Goal: Answer question/provide support

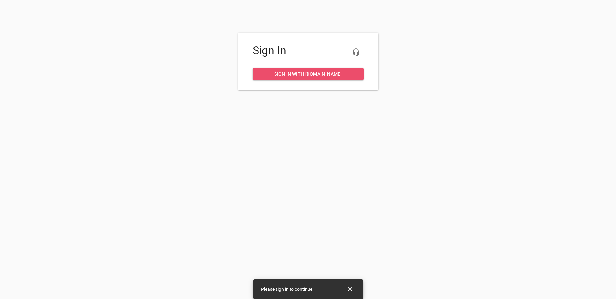
click at [306, 77] on span "Sign in with [DOMAIN_NAME]" at bounding box center [308, 74] width 101 height 8
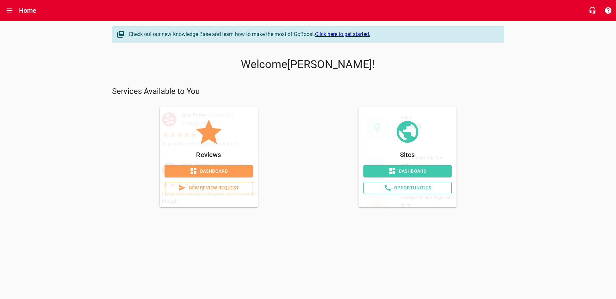
click at [212, 171] on span "Dashboard" at bounding box center [209, 171] width 78 height 8
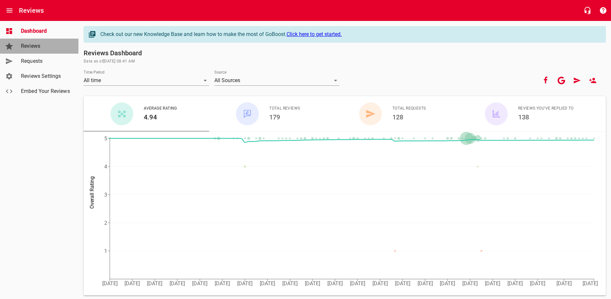
click at [37, 42] on span "Reviews" at bounding box center [46, 46] width 50 height 8
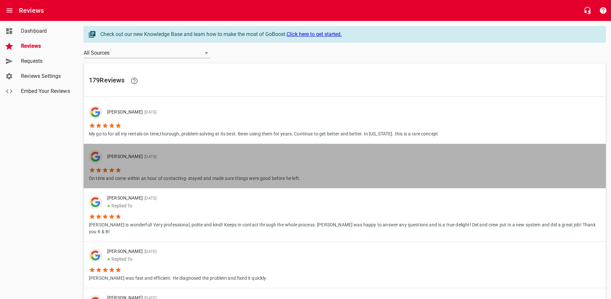
click at [208, 161] on li "Kristina M Rivera 08/15/2025" at bounding box center [194, 156] width 211 height 13
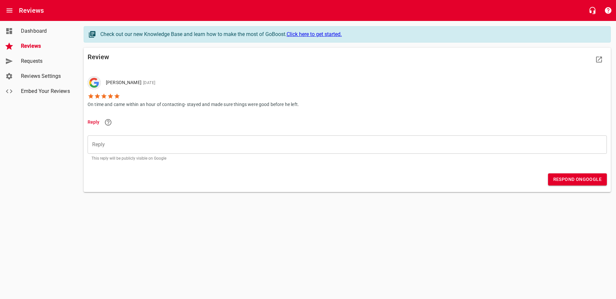
click at [124, 148] on div "​" at bounding box center [347, 144] width 519 height 18
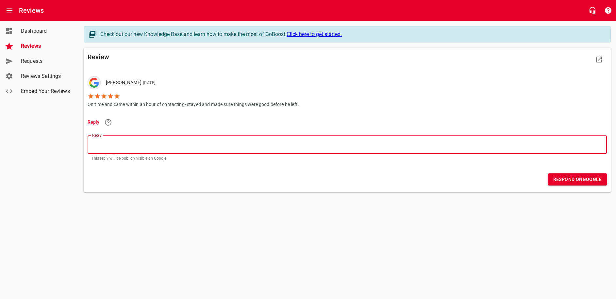
type textarea "t"
type textarea "tH"
type textarea "tHA"
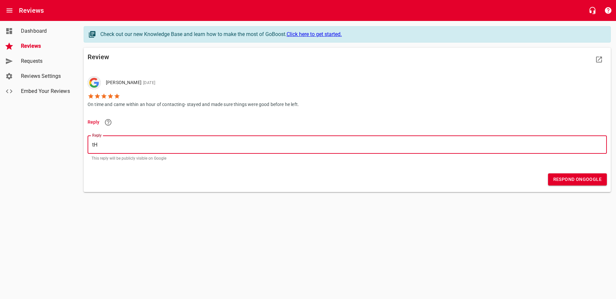
type textarea "tHA"
type textarea "tH"
type textarea "t"
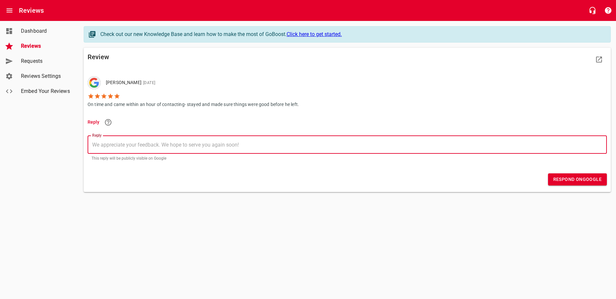
type textarea "T"
type textarea "Th"
type textarea "Tha"
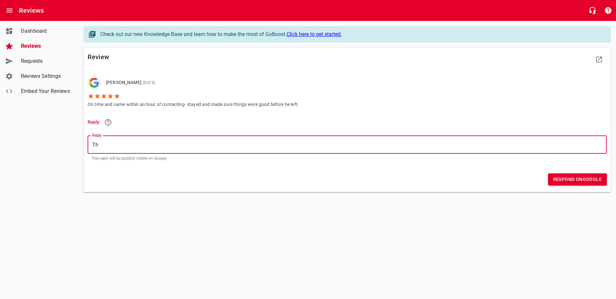
type textarea "Tha"
type textarea "Than"
type textarea "Thank"
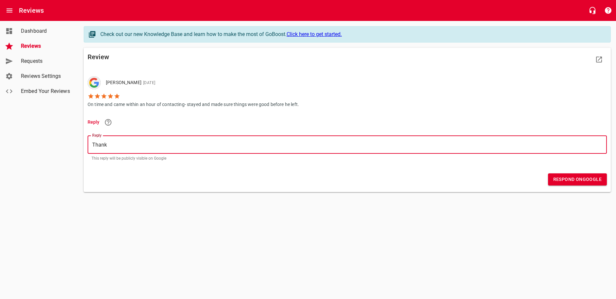
type textarea "Thank"
type textarea "Thank y"
type textarea "Thank yo"
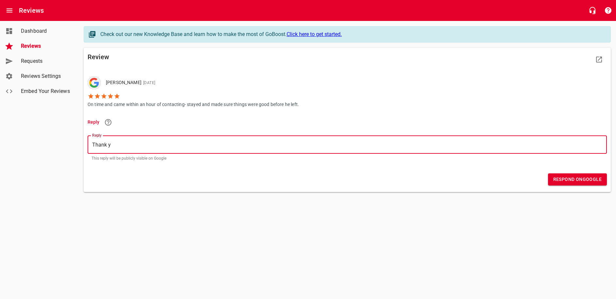
type textarea "Thank yo"
type textarea "Thank you"
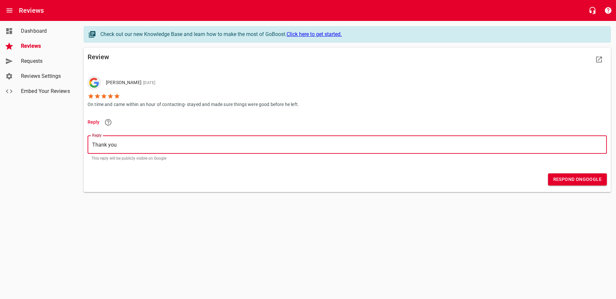
type textarea "Thank you s"
type textarea "Thank you so"
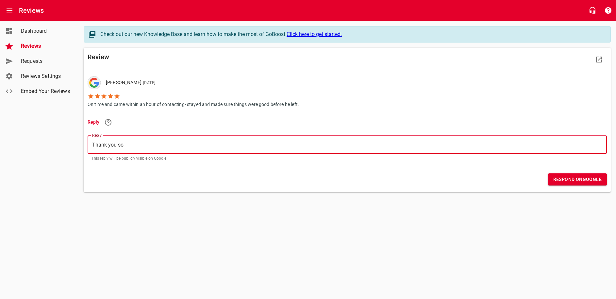
type textarea "Thank you so"
type textarea "Thank you so m"
type textarea "Thank you so mu"
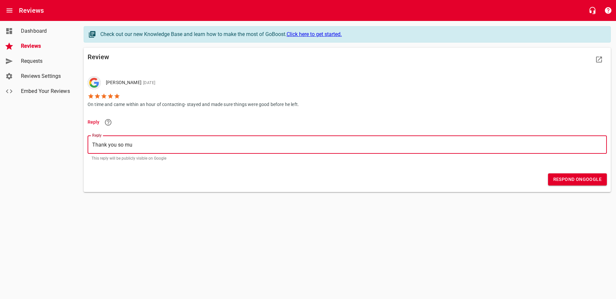
type textarea "Thank you so muc"
type textarea "Thank you so much"
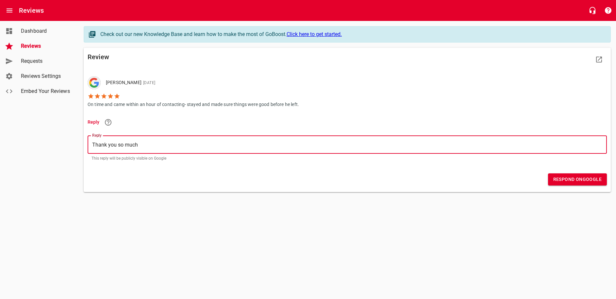
type textarea "Thank you so much"
type textarea "Thank you so much f"
type textarea "Thank you so much fo"
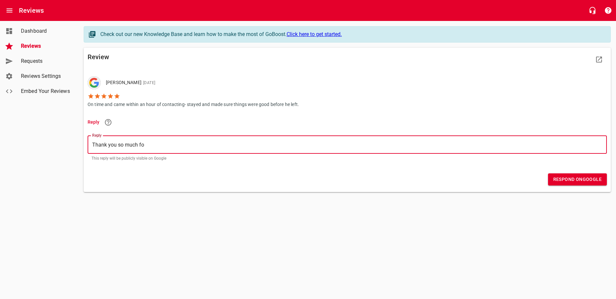
type textarea "Thank you so much for"
type textarea "Thank you so much forf"
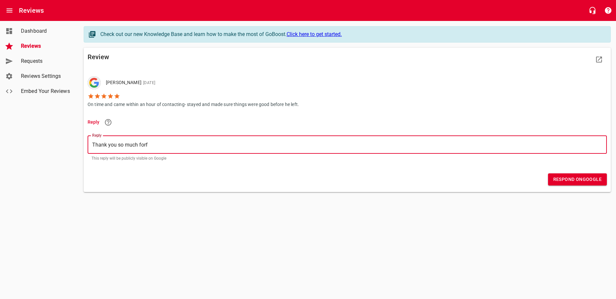
type textarea "Thank you so much forf"
type textarea "Thank you so much forf t"
type textarea "Thank you so much forf th"
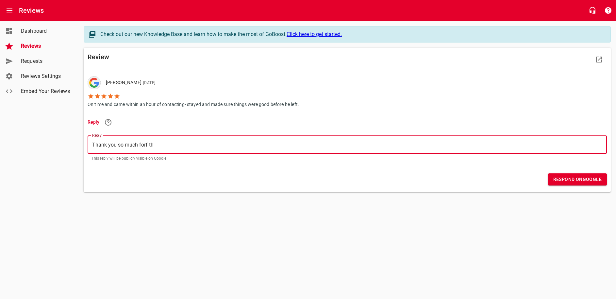
type textarea "Thank you so much forf the"
type textarea "Thank you so much forf th"
type textarea "Thank you so much forf t"
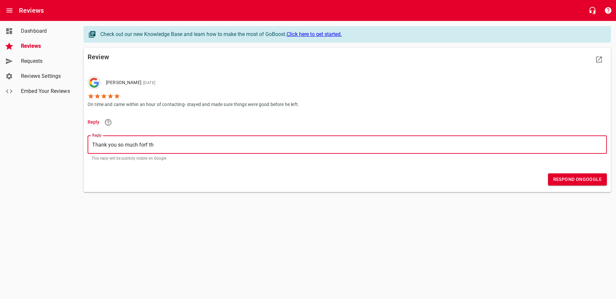
type textarea "Thank you so much forf t"
type textarea "Thank you so much forf"
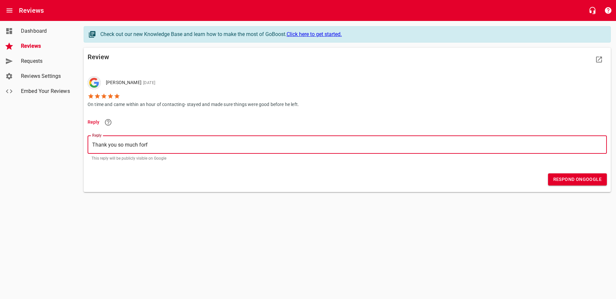
type textarea "Thank you so much for"
type textarea "Thank you so much for t"
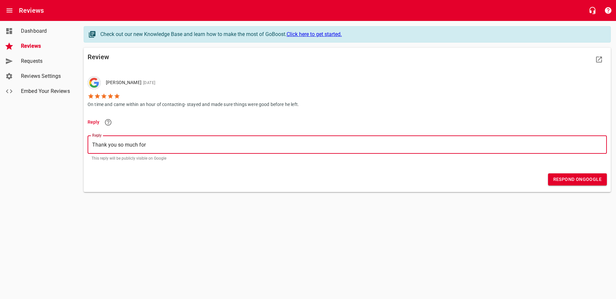
type textarea "Thank you so much for t"
type textarea "Thank you so much for th"
type textarea "Thank you so much for thr"
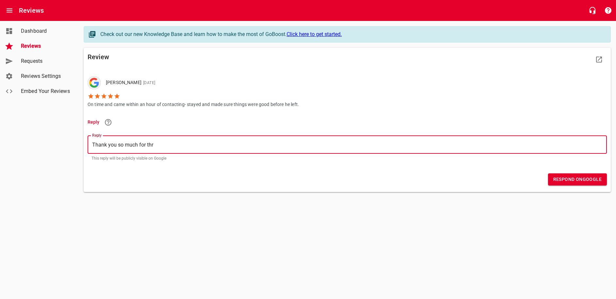
type textarea "Thank you so much for th"
type textarea "Thank you so much for the"
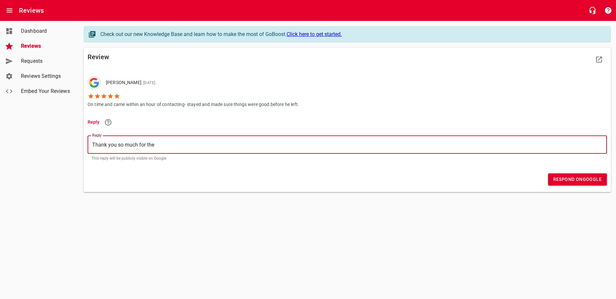
type textarea "Thank you so much for the"
type textarea "Thank you so much for the r"
type textarea "Thank you so much for the re"
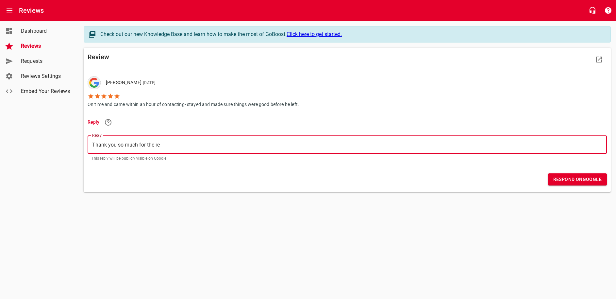
type textarea "Thank you so much for the rev"
type textarea "Thank you so much for the revi"
type textarea "Thank you so much for the revie"
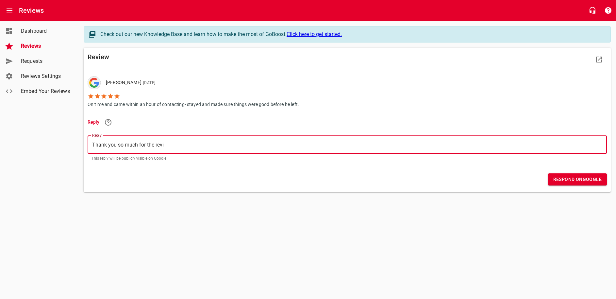
type textarea "Thank you so much for the revie"
type textarea "Thank you so much for the review"
type textarea "Thank you so much for the review,"
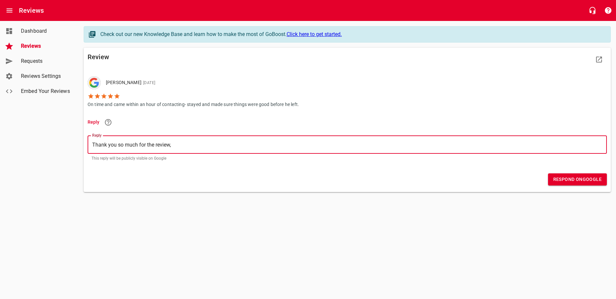
type textarea "Thank you so much for the review,"
type textarea "Thank you so much for the review, K"
type textarea "Thank you so much for the review, Kr"
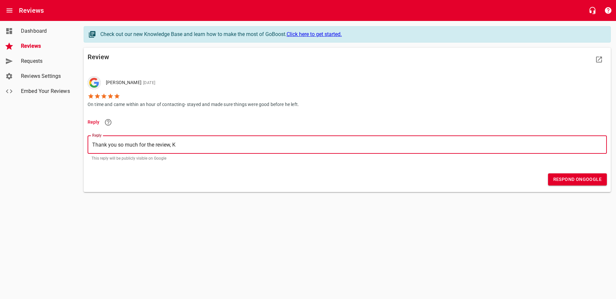
type textarea "Thank you so much for the review, Kr"
type textarea "Thank you so much for the review, Kri"
type textarea "Thank you so much for the review, Kris"
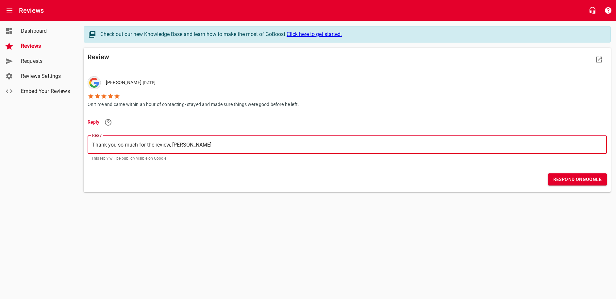
type textarea "Thank you so much for the review, Krist"
type textarea "Thank you so much for the review, Kristi"
type textarea "Thank you so much for the review, Kristin"
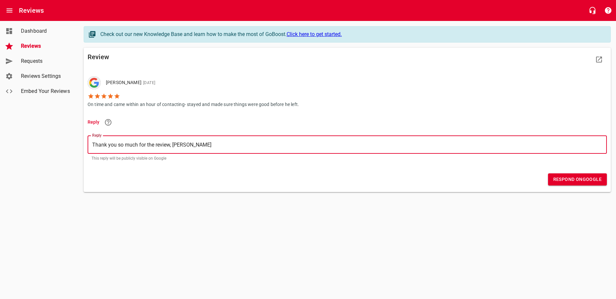
type textarea "Thank you so much for the review, Kristin"
type textarea "Thank you so much for the review, Kristina"
type textarea "Thank you so much for the review, Kristina."
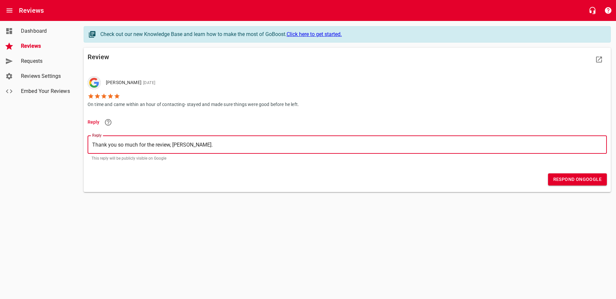
type textarea "Thank you so much for the review, Kristina."
type textarea "Thank you so much for the review, Kristina. W"
type textarea "Thank you so much for the review, Kristina. We"
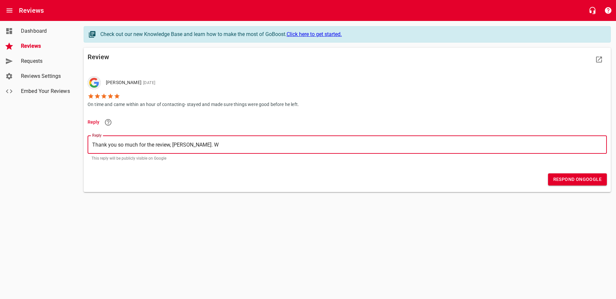
type textarea "Thank you so much for the review, Kristina. We"
type textarea "Thank you so much for the review, Kristina. We a"
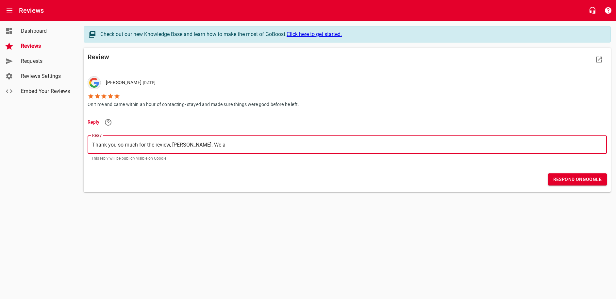
type textarea "Thank you so much for the review, Kristina. We ae"
type textarea "Thank you so much for the review, Kristina. We ae="
type textarea "Thank you so much for the review, Kristina. We ae=r"
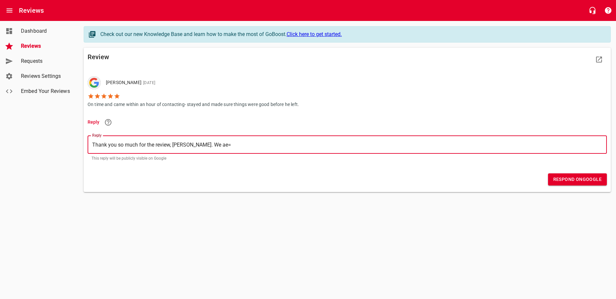
type textarea "Thank you so much for the review, Kristina. We ae=r"
type textarea "Thank you so much for the review, Kristina. We ae=re"
type textarea "Thank you so much for the review, Kristina. We ae=r"
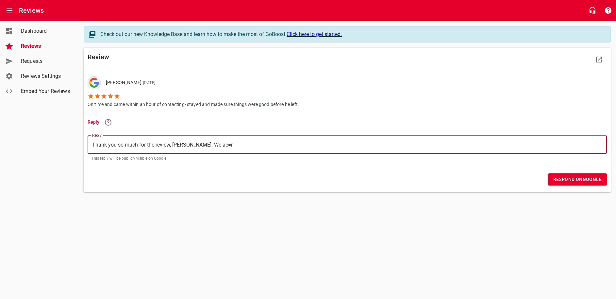
type textarea "Thank you so much for the review, Kristina. We ae="
type textarea "Thank you so much for the review, Kristina. We ae"
type textarea "Thank you so much for the review, Kristina. We a"
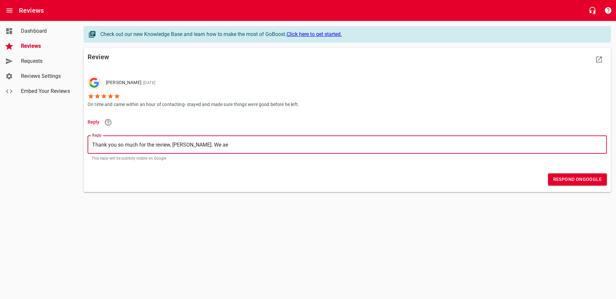
type textarea "Thank you so much for the review, Kristina. We a"
type textarea "Thank you so much for the review, Kristina. We ar"
type textarea "Thank you so much for the review, Kristina. We are"
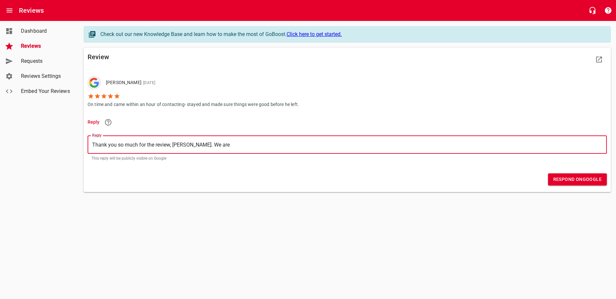
type textarea "Thank you so much for the review, Kristina. We are"
type textarea "Thank you so much for the review, Kristina. We are g"
type textarea "Thank you so much for the review, Kristina. We are gl"
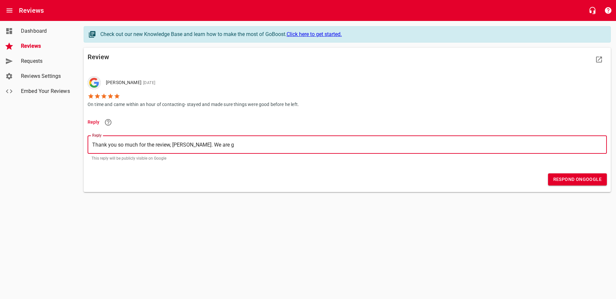
type textarea "Thank you so much for the review, Kristina. We are gl"
type textarea "Thank you so much for the review, Kristina. We are gla"
type textarea "Thank you so much for the review, Kristina. We are glad"
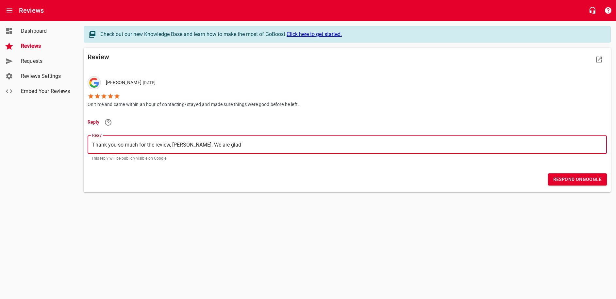
type textarea "Thank you so much for the review, Kristina. We are glad"
type textarea "Thank you so much for the review, Kristina. We are glad y"
type textarea "Thank you so much for the review, Kristina. We are glad yo"
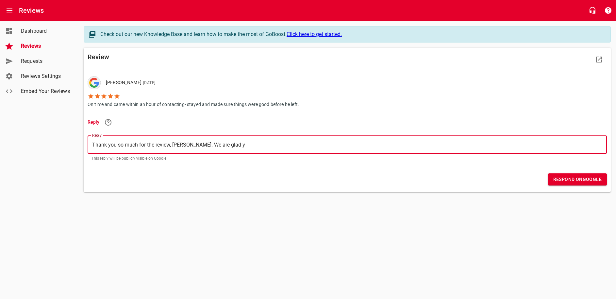
type textarea "Thank you so much for the review, Kristina. We are glad yo"
type textarea "Thank you so much for the review, Kristina. We are glad you"
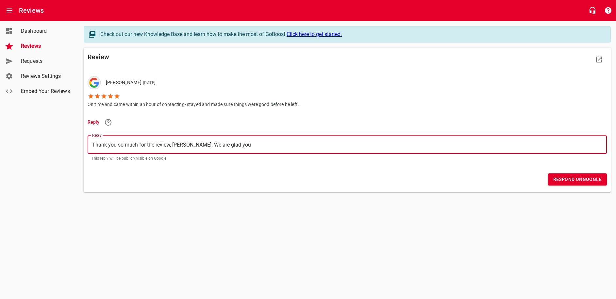
type textarea "Thank you so much for the review, Kristina. We are glad you e"
type textarea "Thank you so much for the review, Kristina. We are glad you en"
type textarea "Thank you so much for the review, Kristina. We are glad you enj"
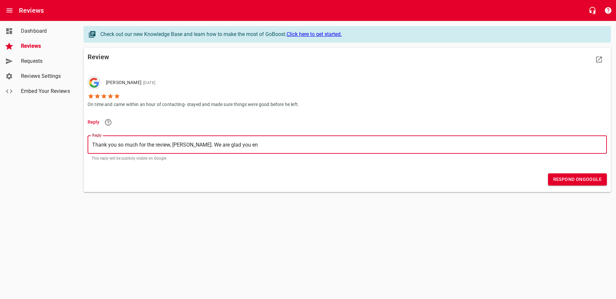
type textarea "Thank you so much for the review, Kristina. We are glad you enj"
type textarea "Thank you so much for the review, Kristina. We are glad you enjo"
type textarea "Thank you so much for the review, Kristina. We are glad you enjoy"
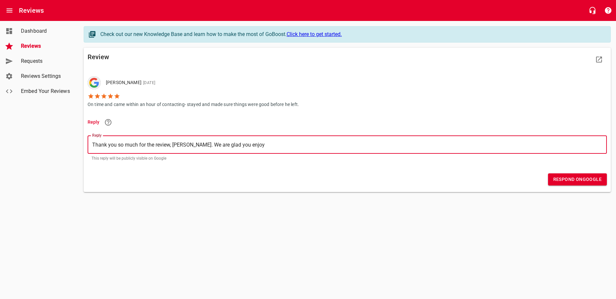
type textarea "Thank you so much for the review, Kristina. We are glad you enjoye"
type textarea "Thank you so much for the review, Kristina. We are glad you enjoyed"
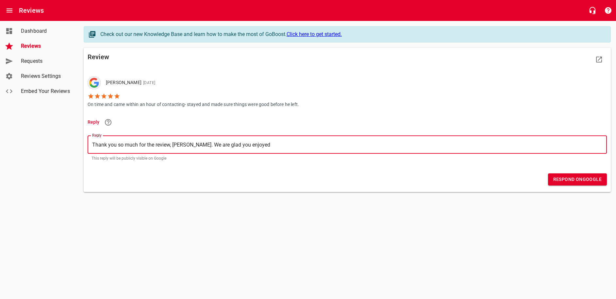
type textarea "Thank you so much for the review, Kristina. We are glad you enjoyed"
type textarea "Thank you so much for the review, Kristina. We are glad you enjoyed o"
type textarea "Thank you so much for the review, Kristina. We are glad you enjoyed ot"
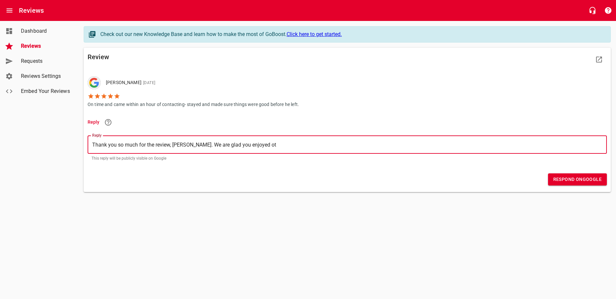
type textarea "Thank you so much for the review, Kristina. We are glad you enjoyed o"
type textarea "Thank you so much for the review, Kristina. We are glad you enjoyed ou"
type textarea "Thank you so much for the review, Kristina. We are glad you enjoyed our"
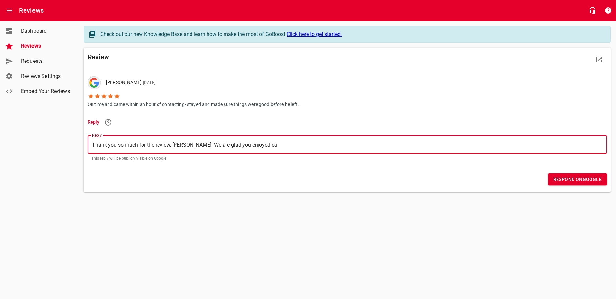
type textarea "Thank you so much for the review, Kristina. We are glad you enjoyed our"
